Goal: Information Seeking & Learning: Understand process/instructions

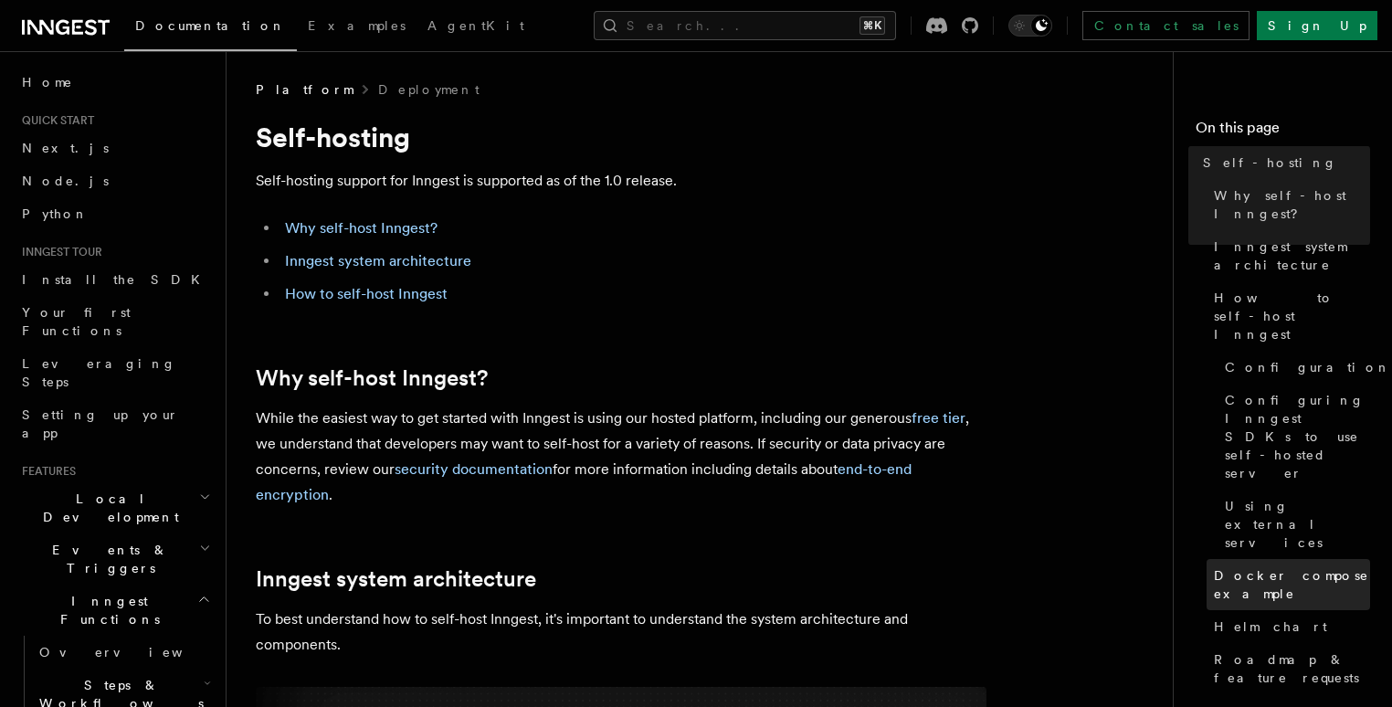
click at [1214, 566] on span "Docker compose example" at bounding box center [1292, 584] width 156 height 37
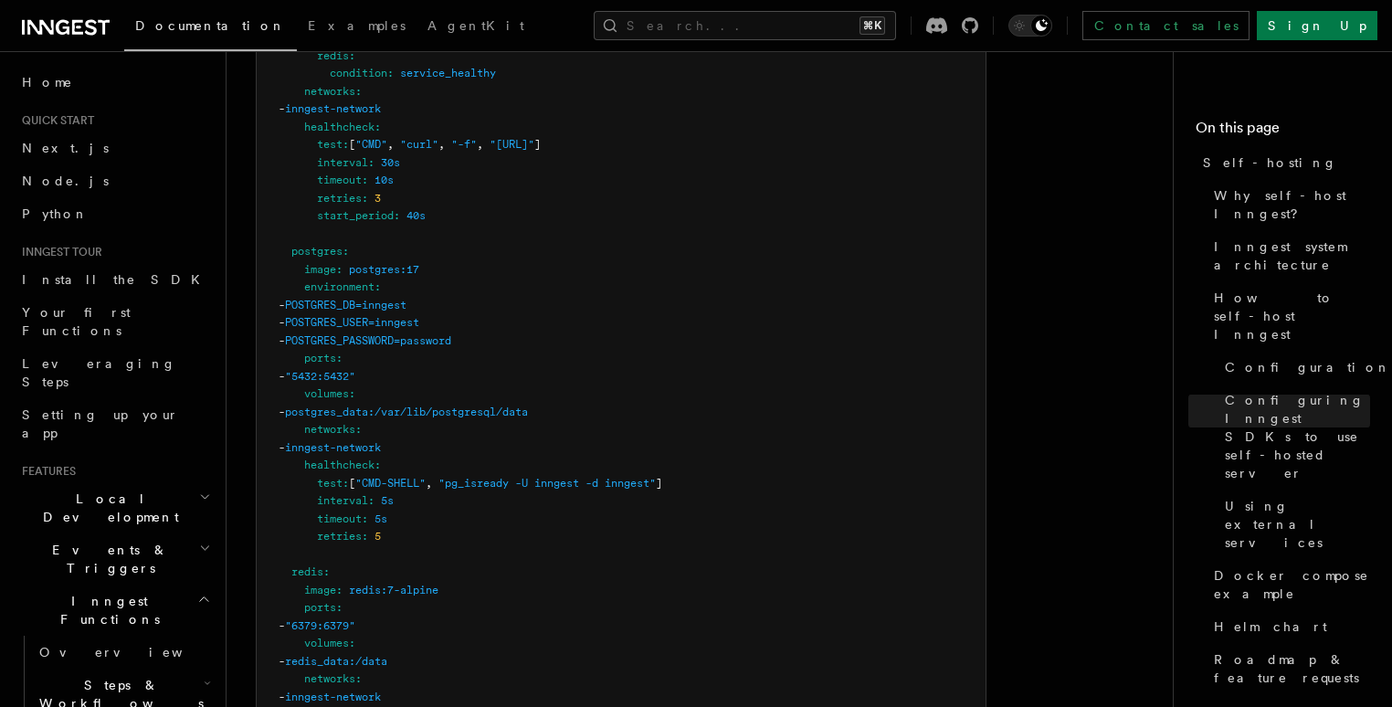
scroll to position [5263, 0]
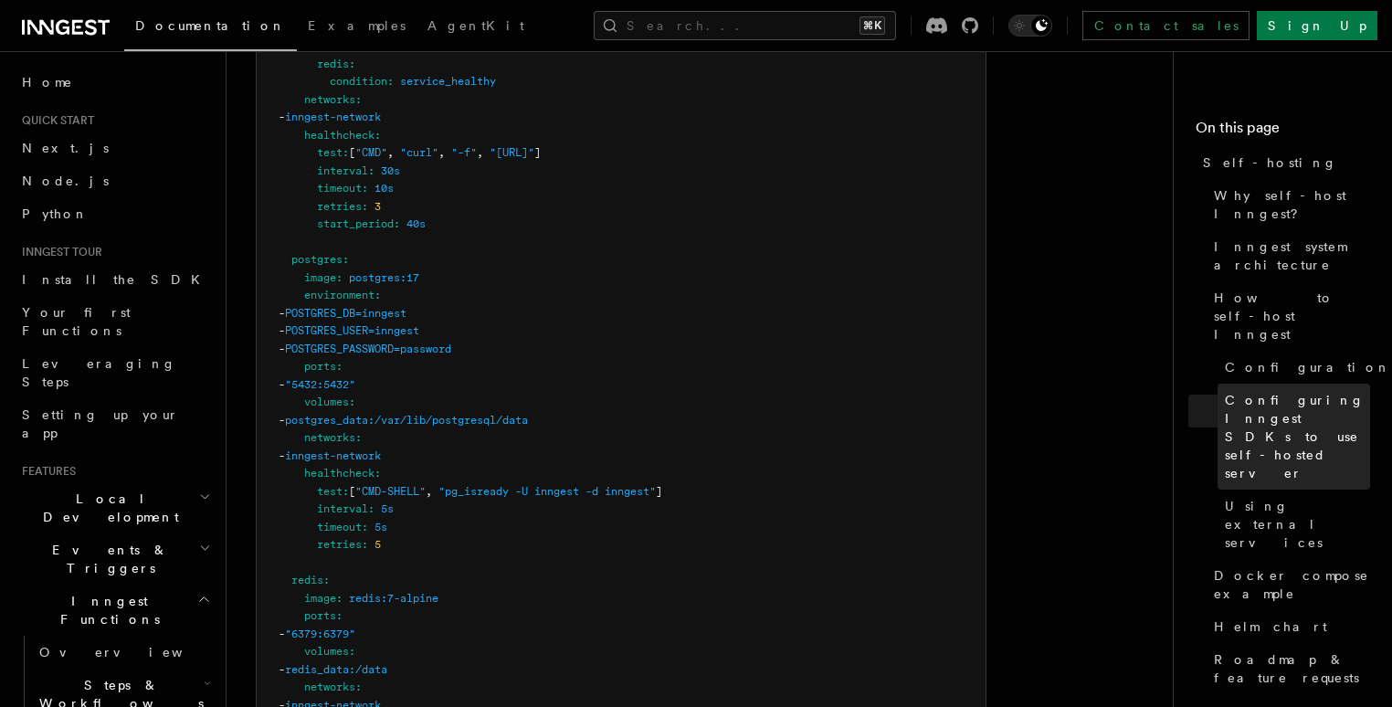
click at [1225, 391] on span "Configuring Inngest SDKs to use self-hosted server" at bounding box center [1297, 436] width 145 height 91
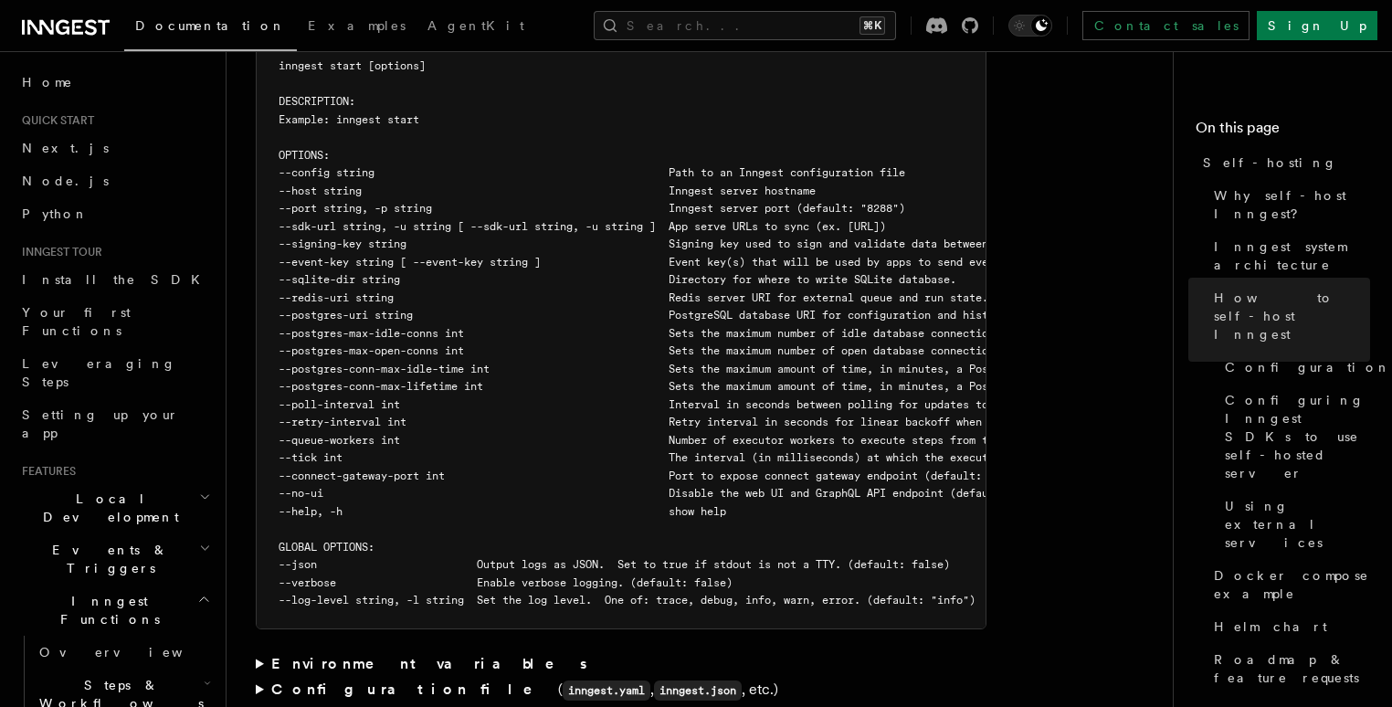
scroll to position [664, 0]
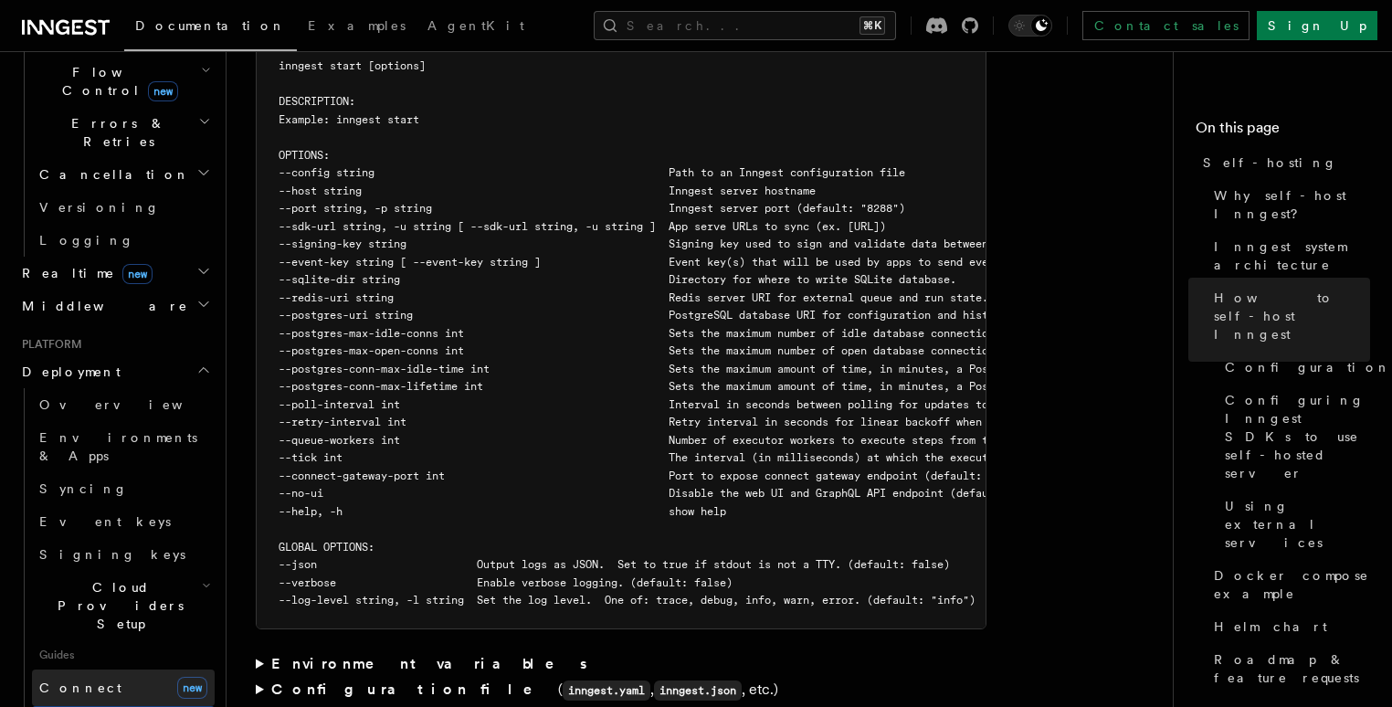
click at [83, 680] on span "Connect" at bounding box center [80, 687] width 82 height 15
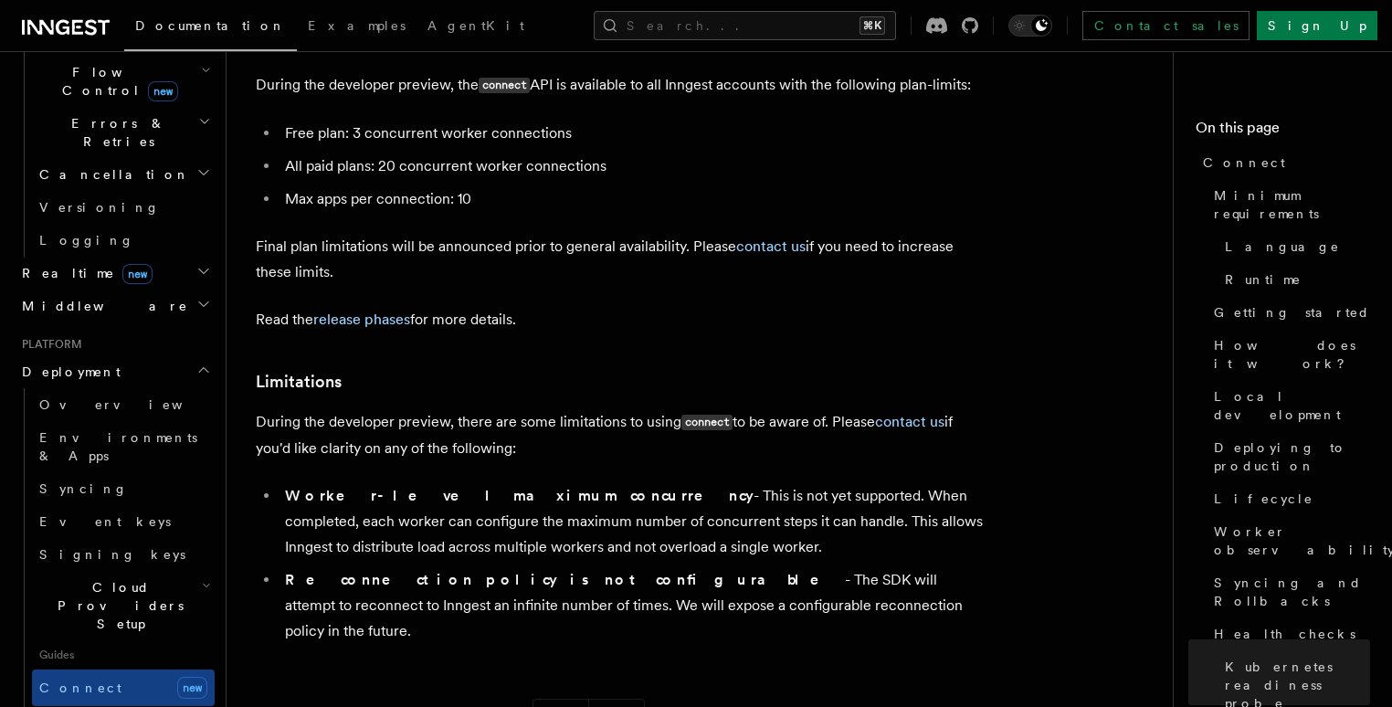
scroll to position [10251, 0]
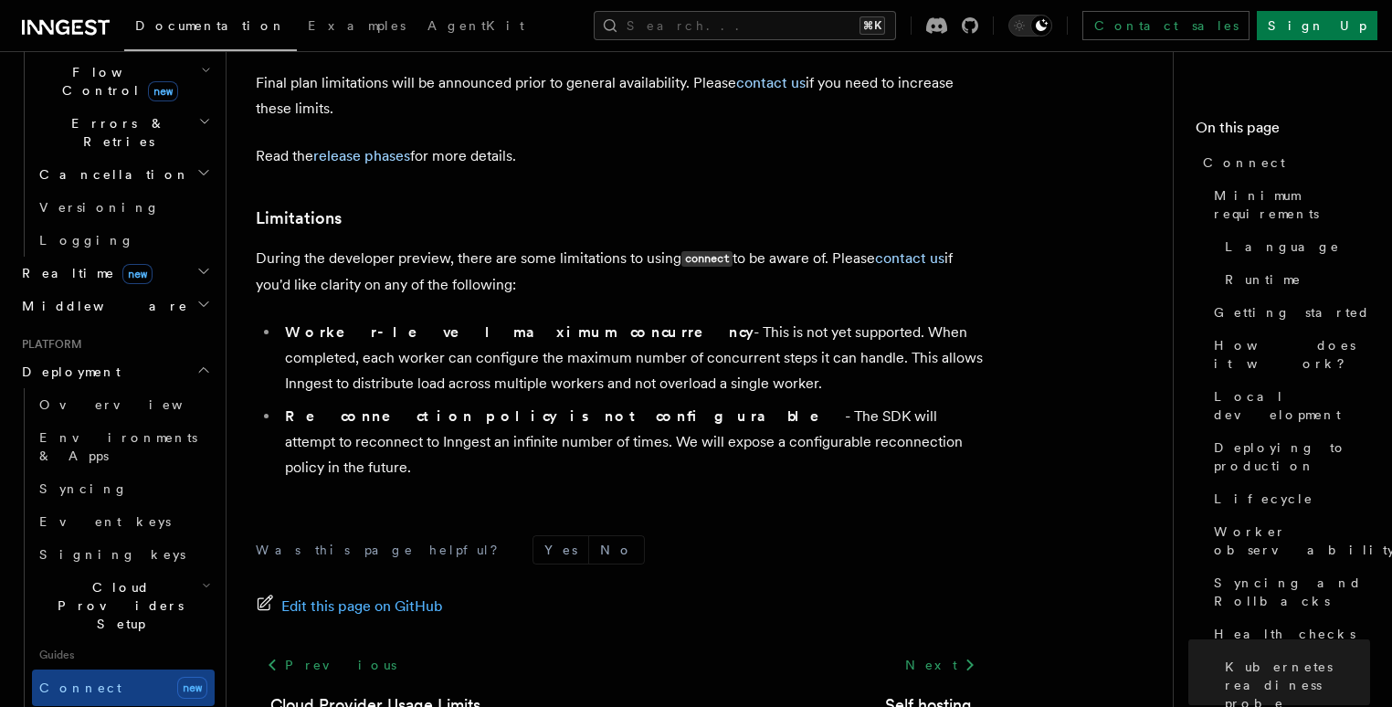
click at [727, 499] on div "Was this page helpful? Yes No Edit this page on GitHub Previous Cloud Provider …" at bounding box center [621, 669] width 731 height 341
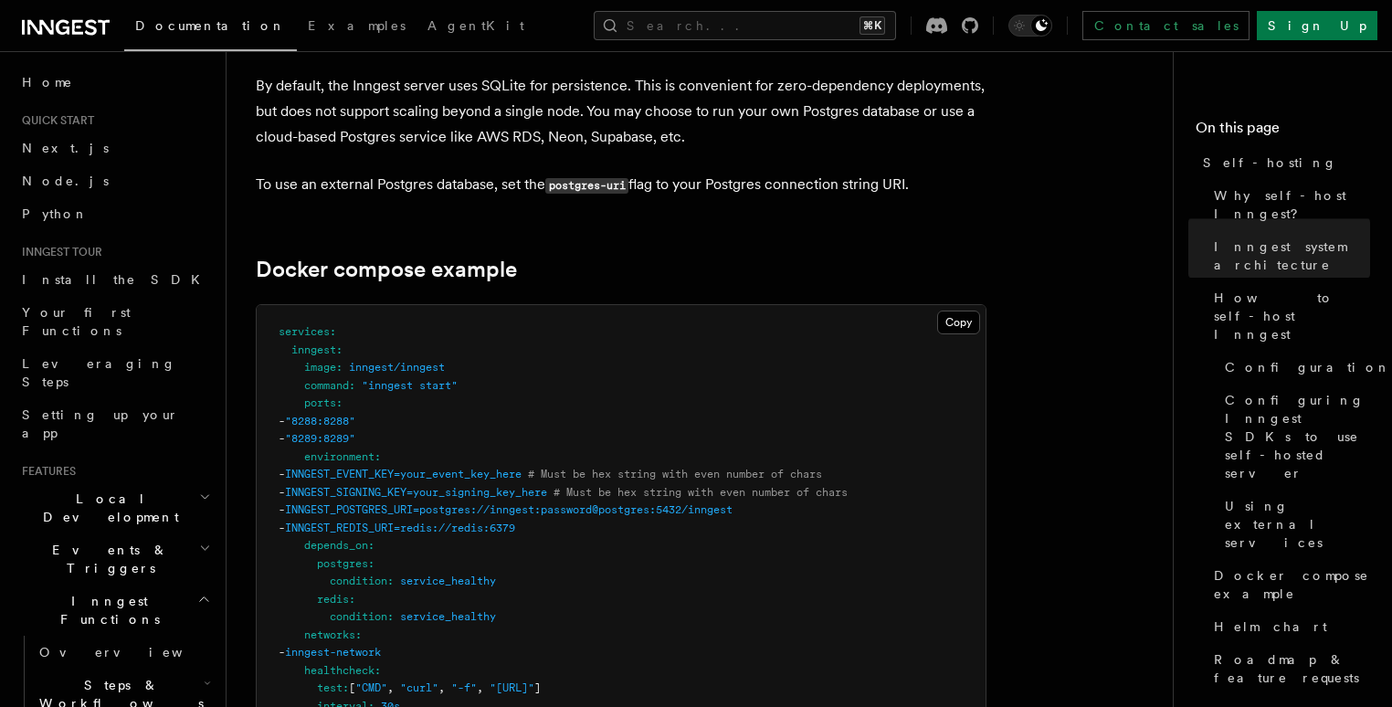
scroll to position [4863, 0]
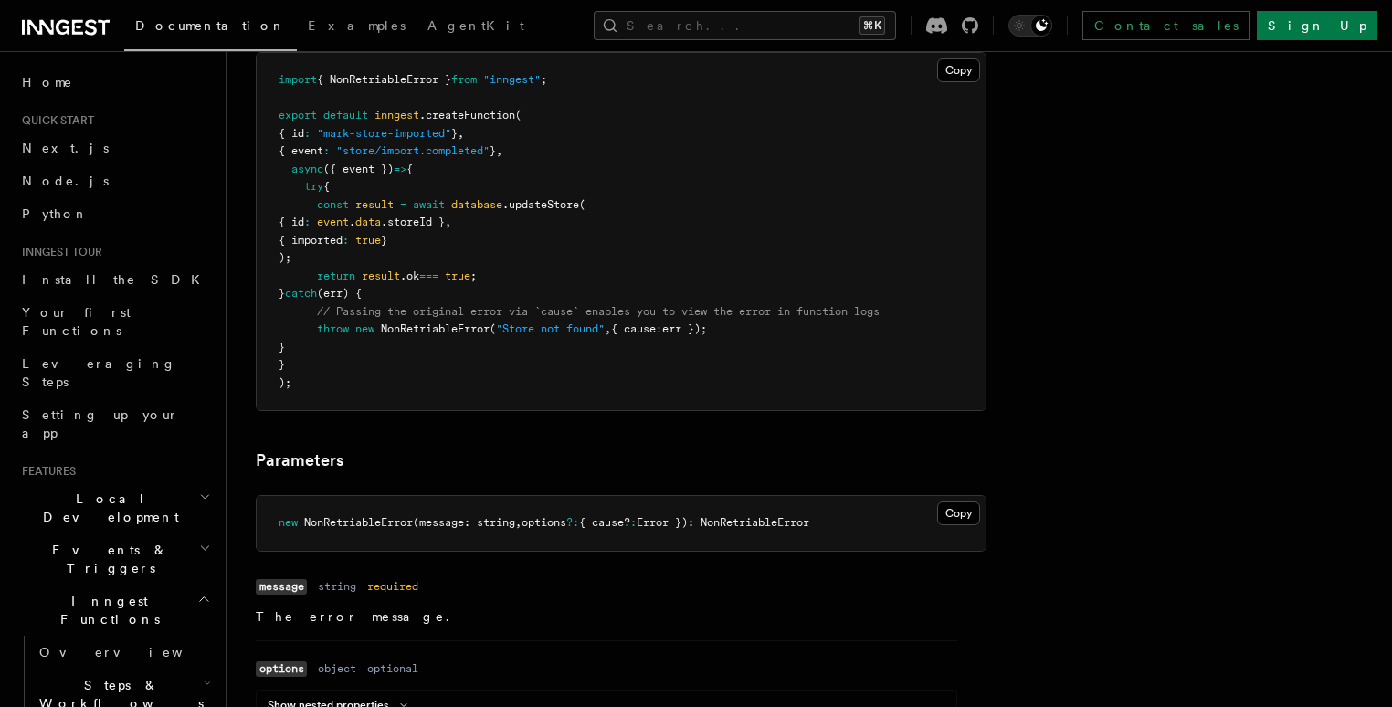
scroll to position [1230, 0]
